Goal: Transaction & Acquisition: Purchase product/service

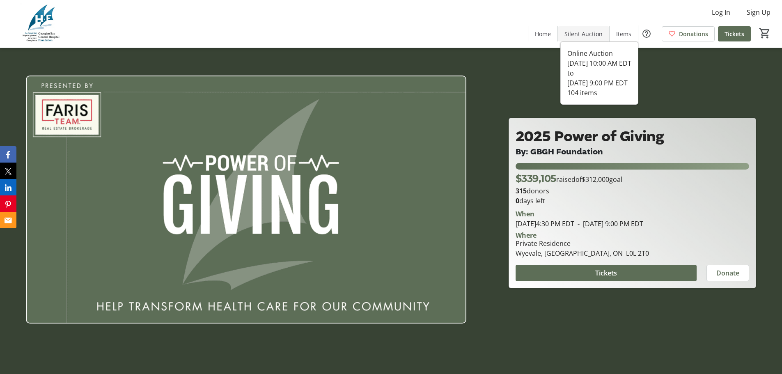
click at [580, 30] on span "Silent Auction" at bounding box center [583, 34] width 38 height 9
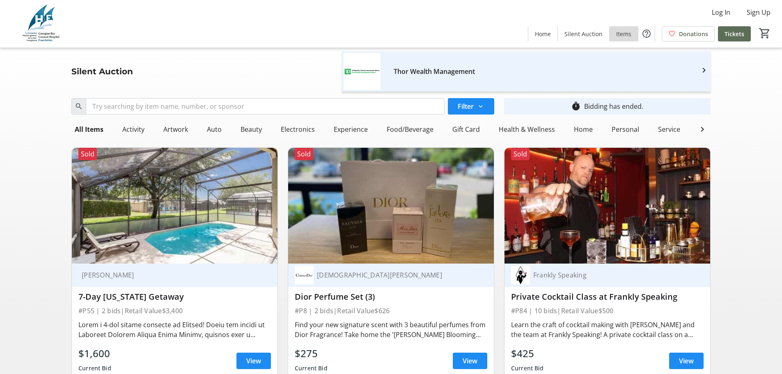
click at [626, 33] on span "Items" at bounding box center [623, 34] width 15 height 9
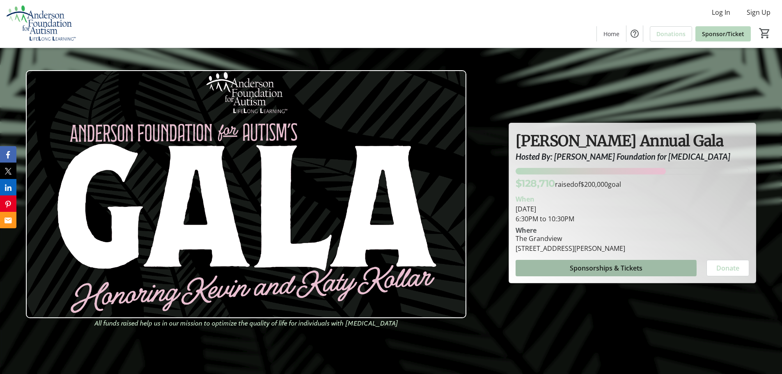
click at [597, 269] on span "Sponsorships & Tickets" at bounding box center [606, 268] width 73 height 10
